Goal: Task Accomplishment & Management: Manage account settings

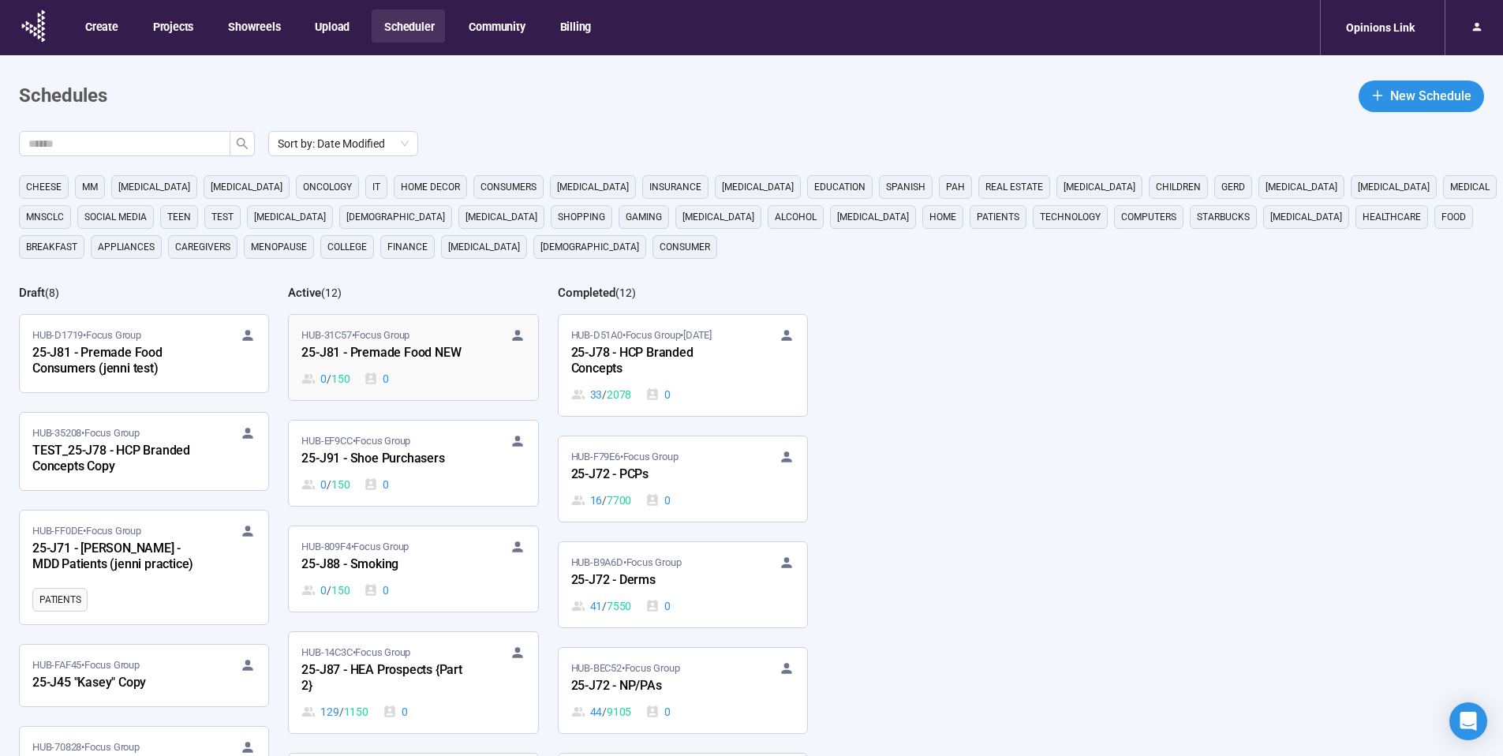
scroll to position [131, 0]
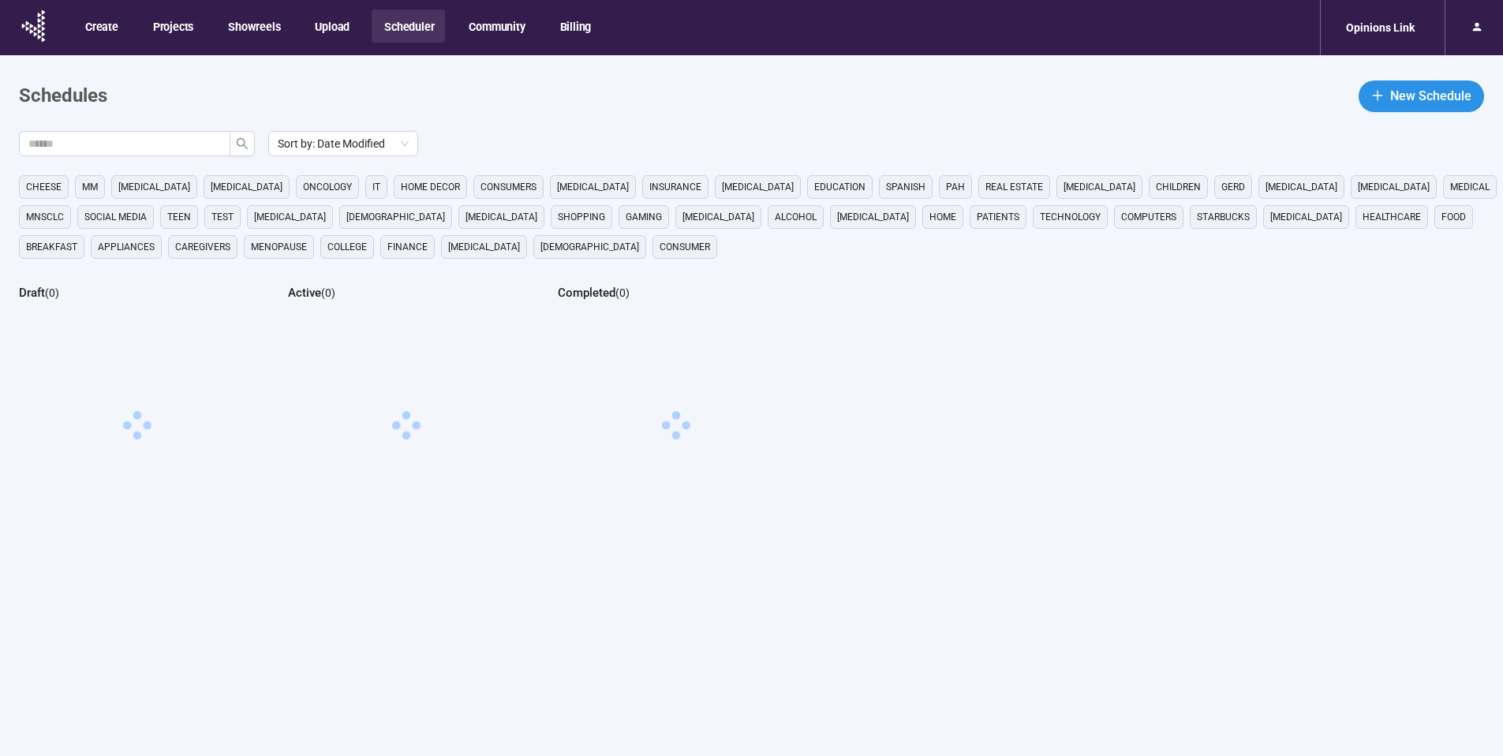
scroll to position [55, 0]
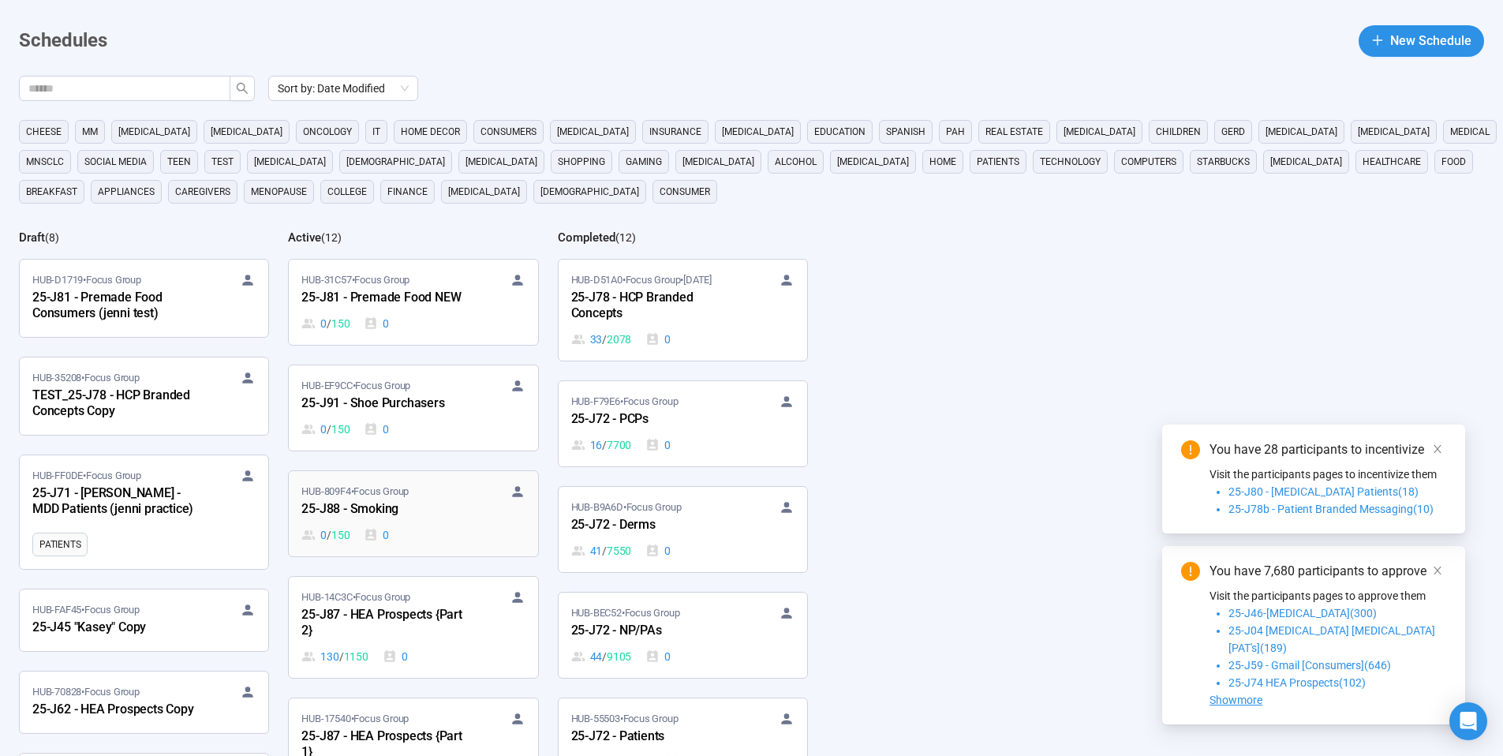
click at [438, 505] on div "25-J88 - Smoking" at bounding box center [388, 509] width 174 height 21
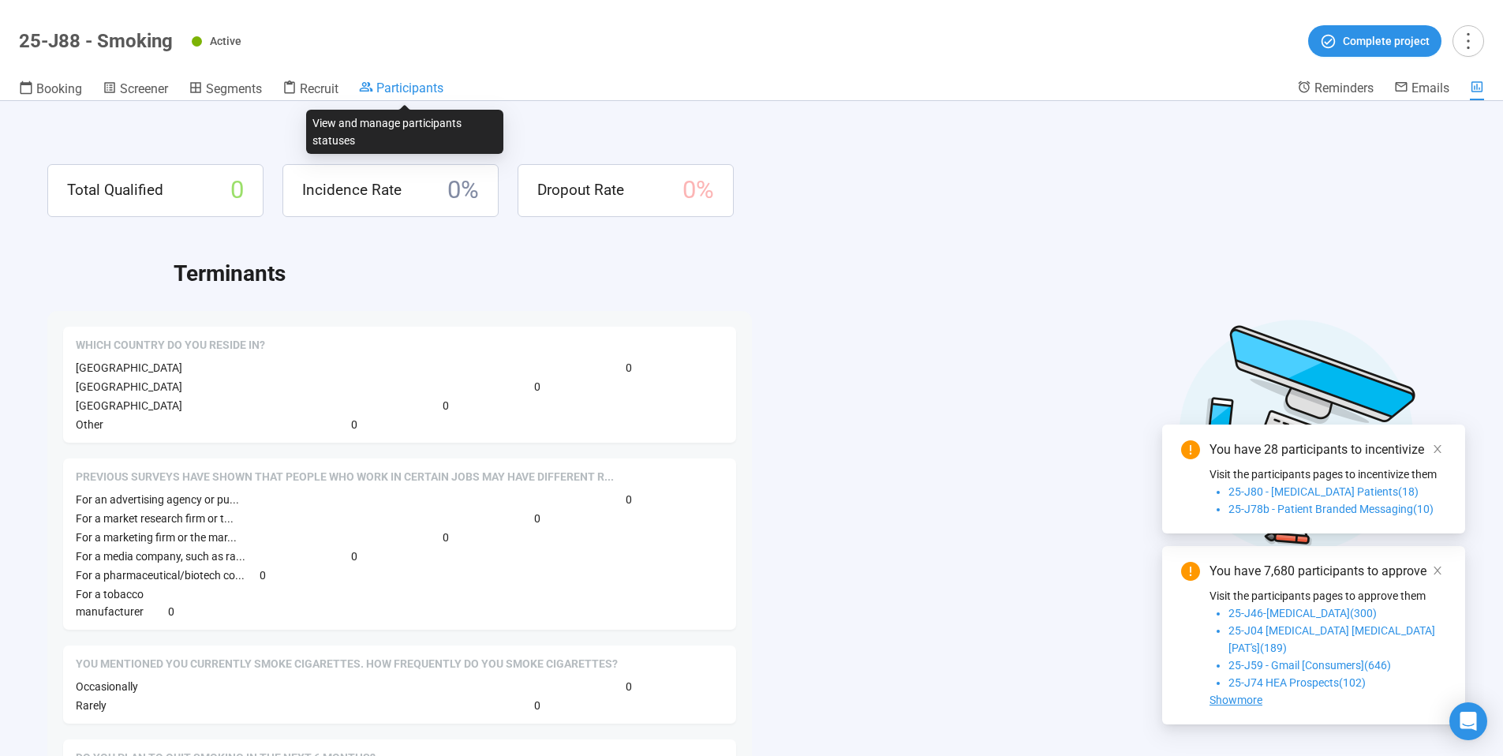
click at [423, 94] on span "Participants" at bounding box center [409, 87] width 67 height 15
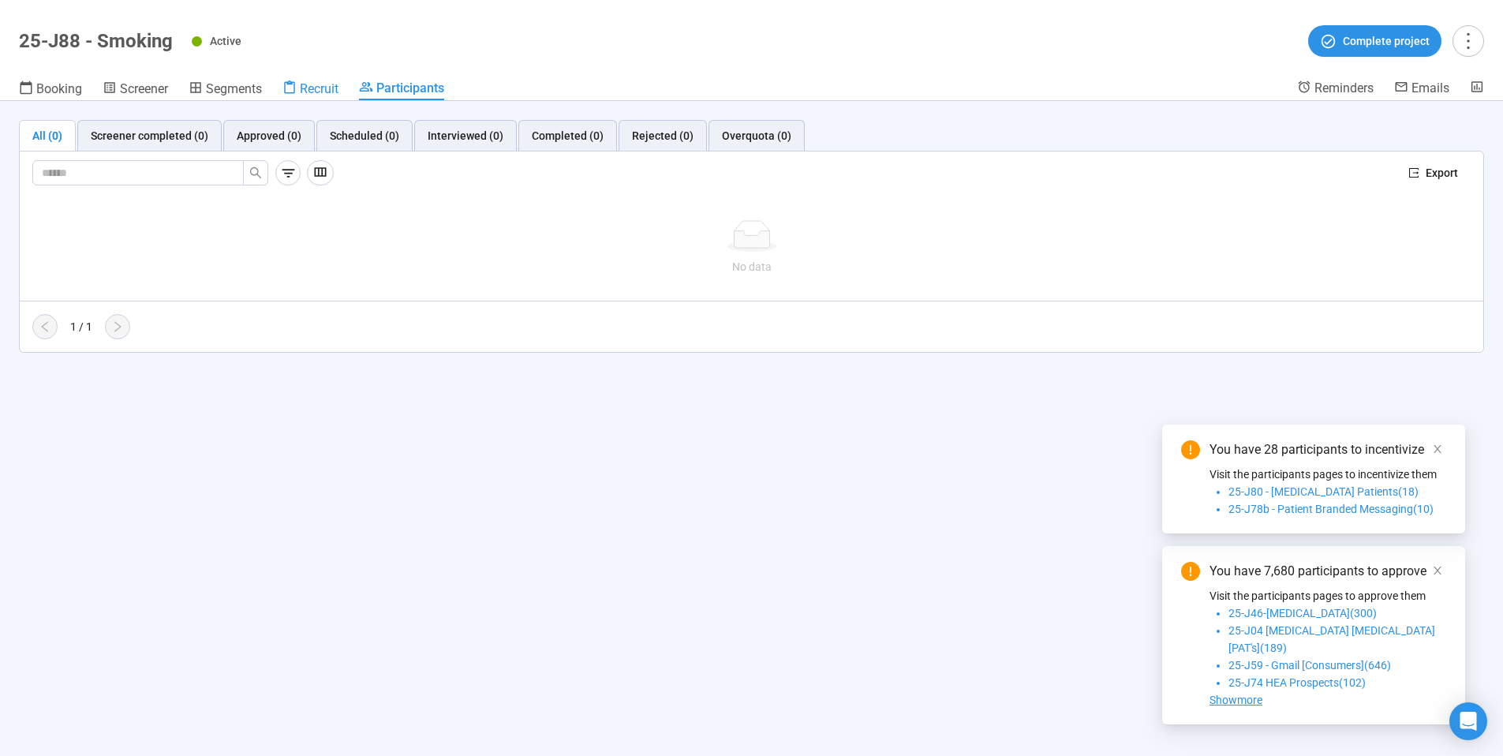
click at [316, 88] on span "Recruit" at bounding box center [319, 88] width 39 height 15
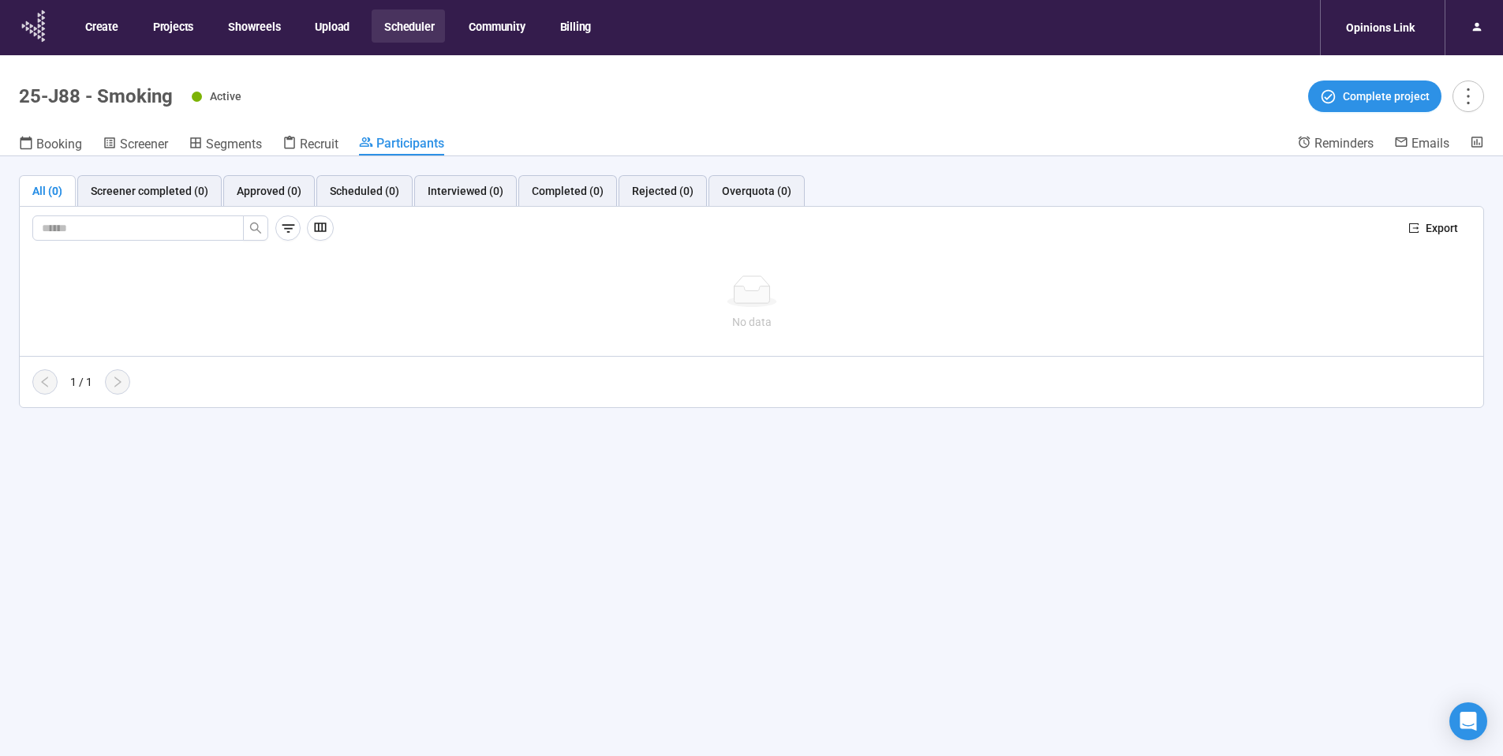
click at [46, 26] on icon at bounding box center [34, 26] width 39 height 41
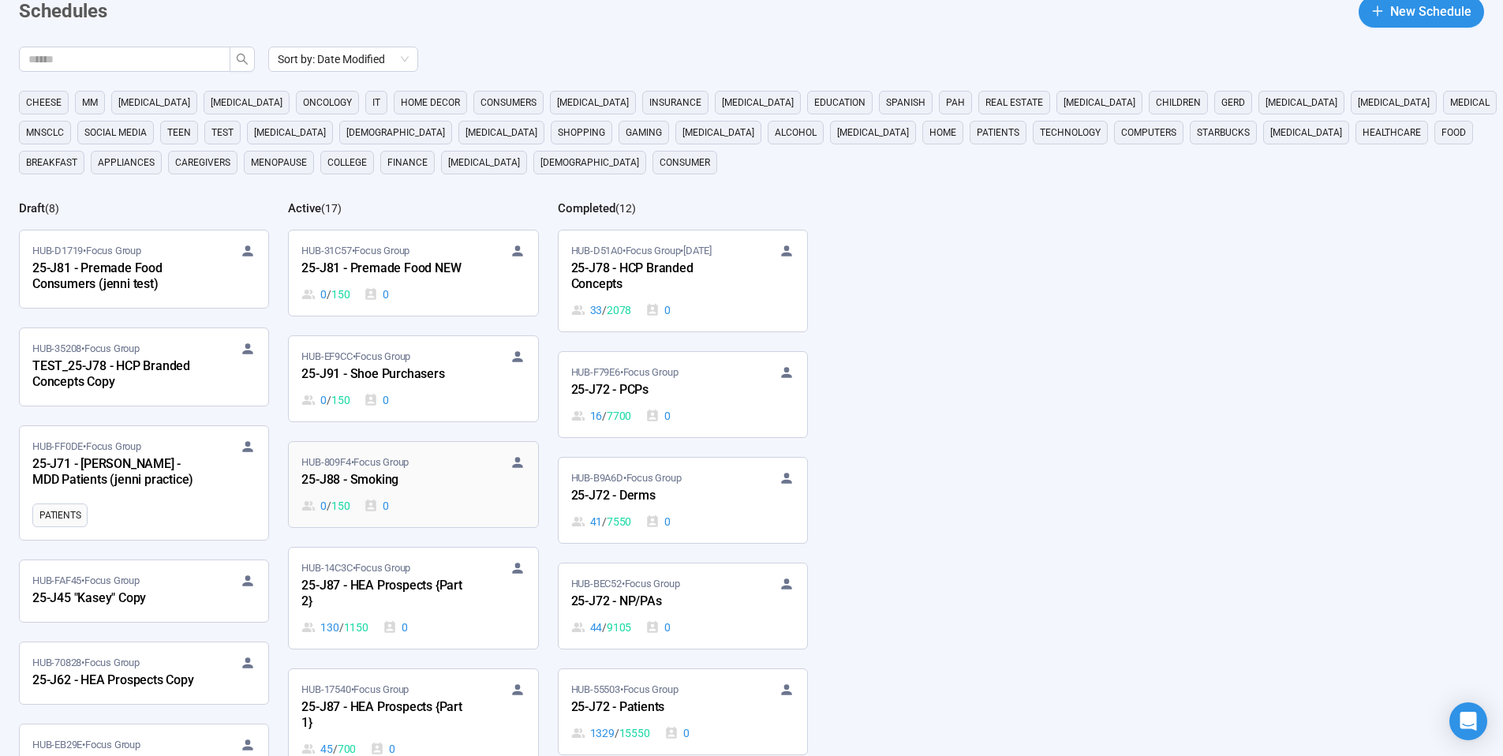
click at [413, 484] on div "25-J88 - Smoking" at bounding box center [388, 480] width 174 height 21
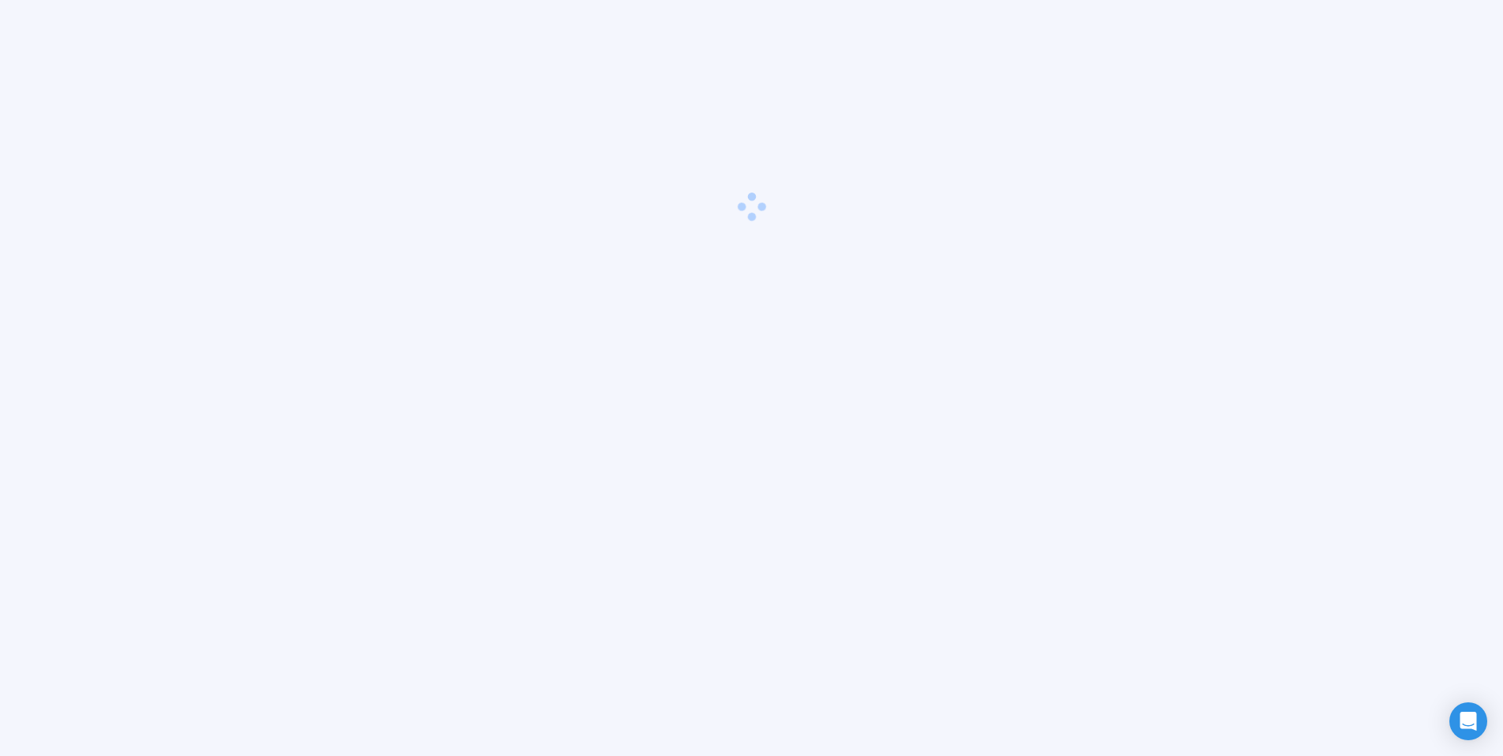
scroll to position [55, 0]
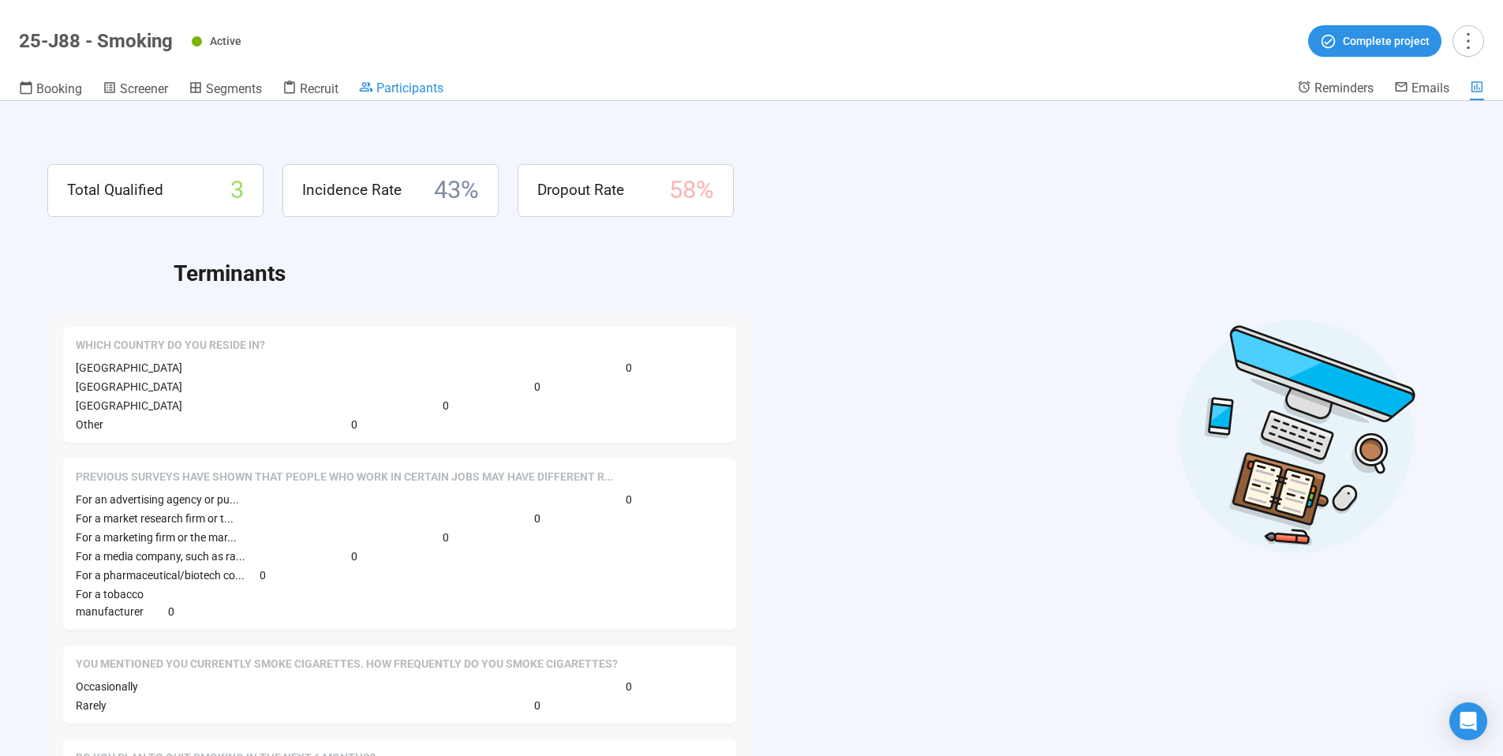
click at [417, 84] on span "Participants" at bounding box center [409, 87] width 67 height 15
click at [432, 87] on span "Participants" at bounding box center [409, 87] width 67 height 15
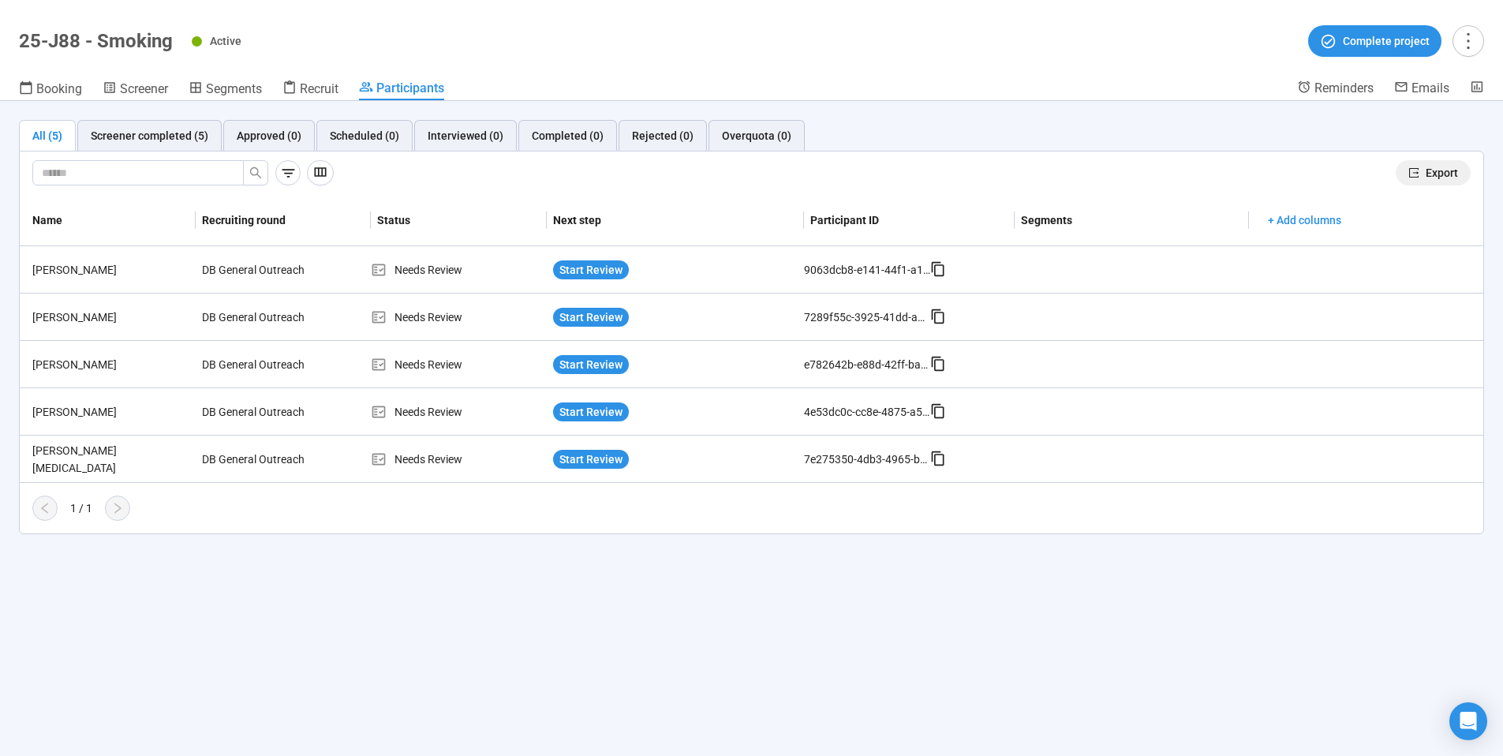
click at [1434, 174] on span "Export" at bounding box center [1442, 172] width 32 height 17
